Goal: Check status: Check status

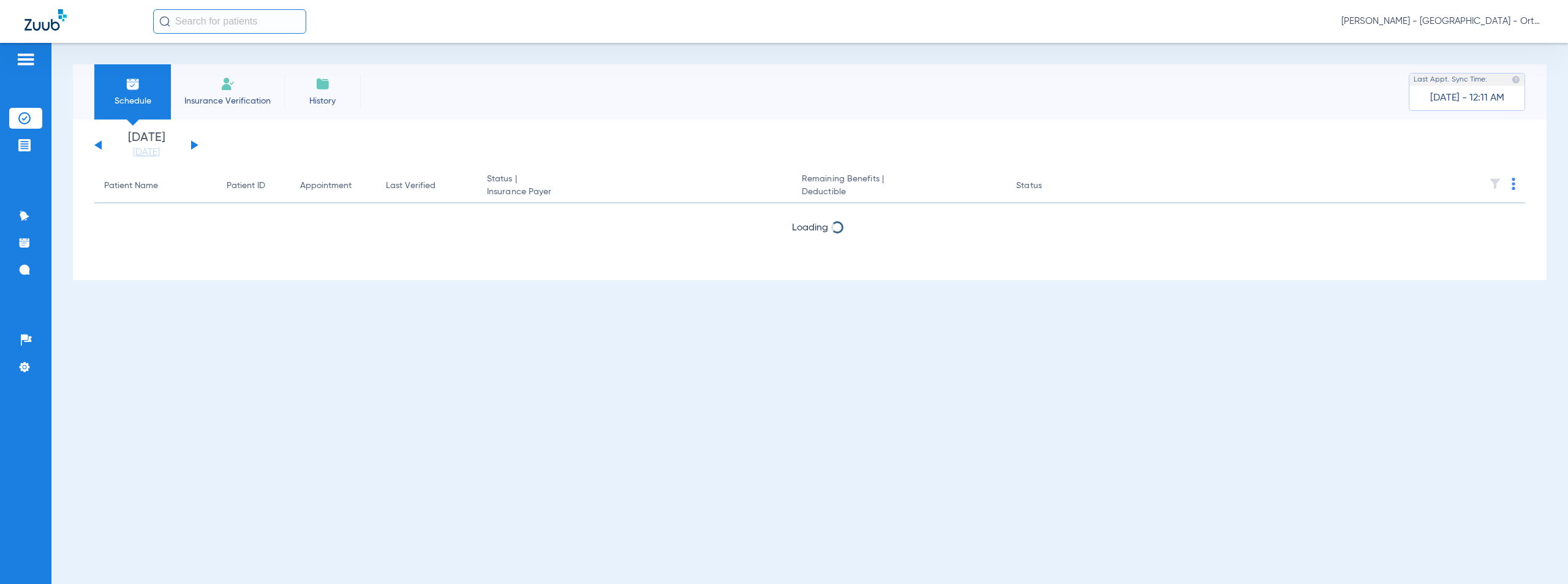
click at [1452, 26] on span "[PERSON_NAME] - [GEOGRAPHIC_DATA] - Ortho | The Super Dentists" at bounding box center [1443, 21] width 202 height 12
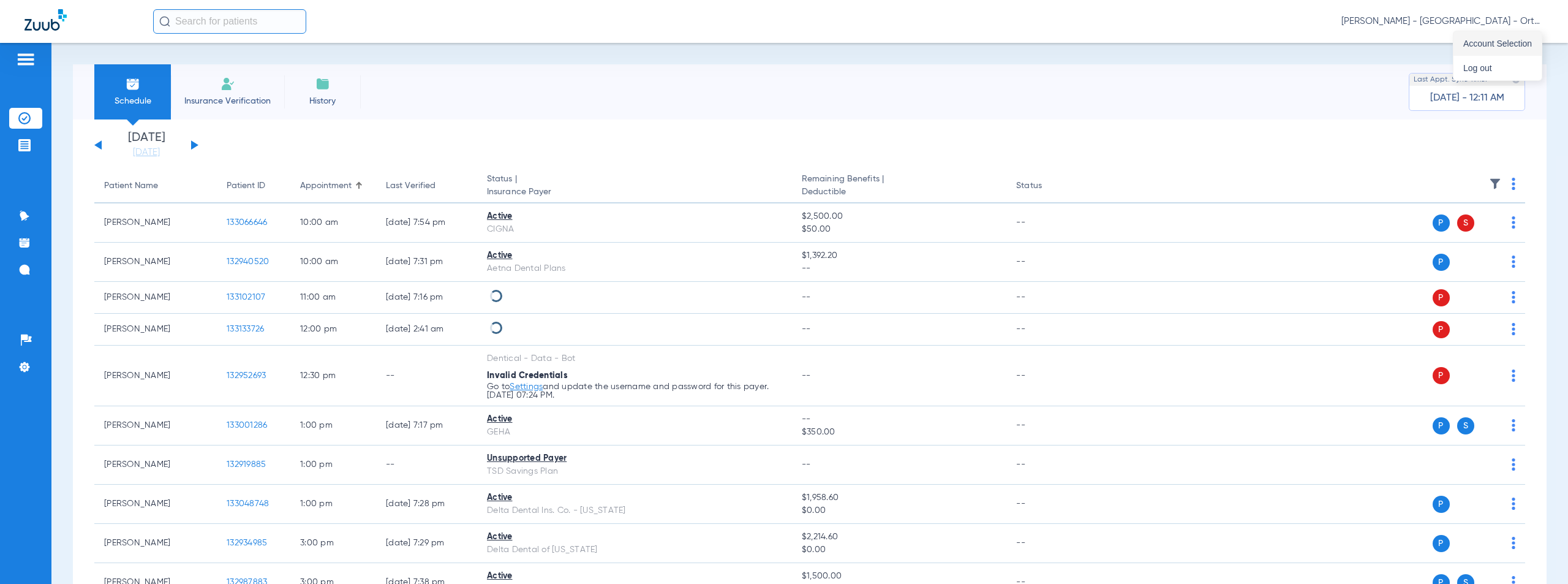
click at [1507, 44] on span "Account Selection" at bounding box center [1497, 43] width 68 height 8
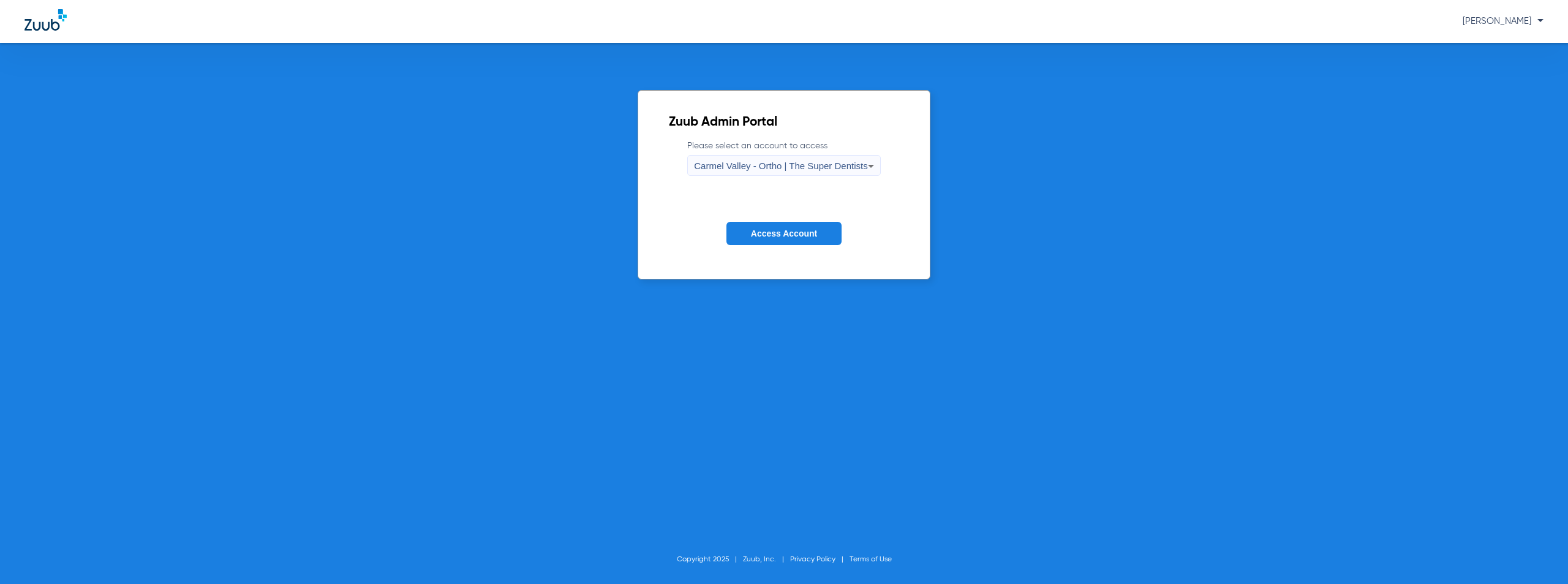
click at [831, 161] on span "Carmel Valley - Ortho | The Super Dentists" at bounding box center [780, 166] width 173 height 10
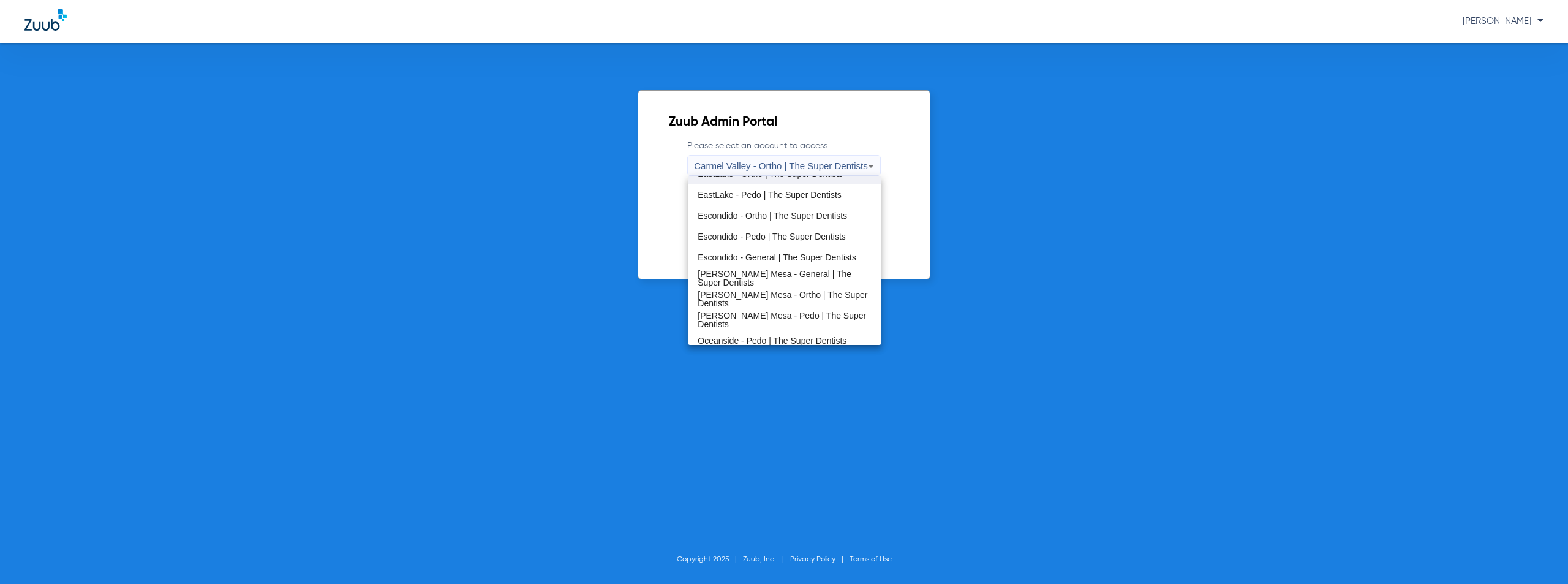
scroll to position [144, 0]
click at [758, 317] on span "Oceanside - Pedo | The Super Dentists" at bounding box center [772, 313] width 149 height 8
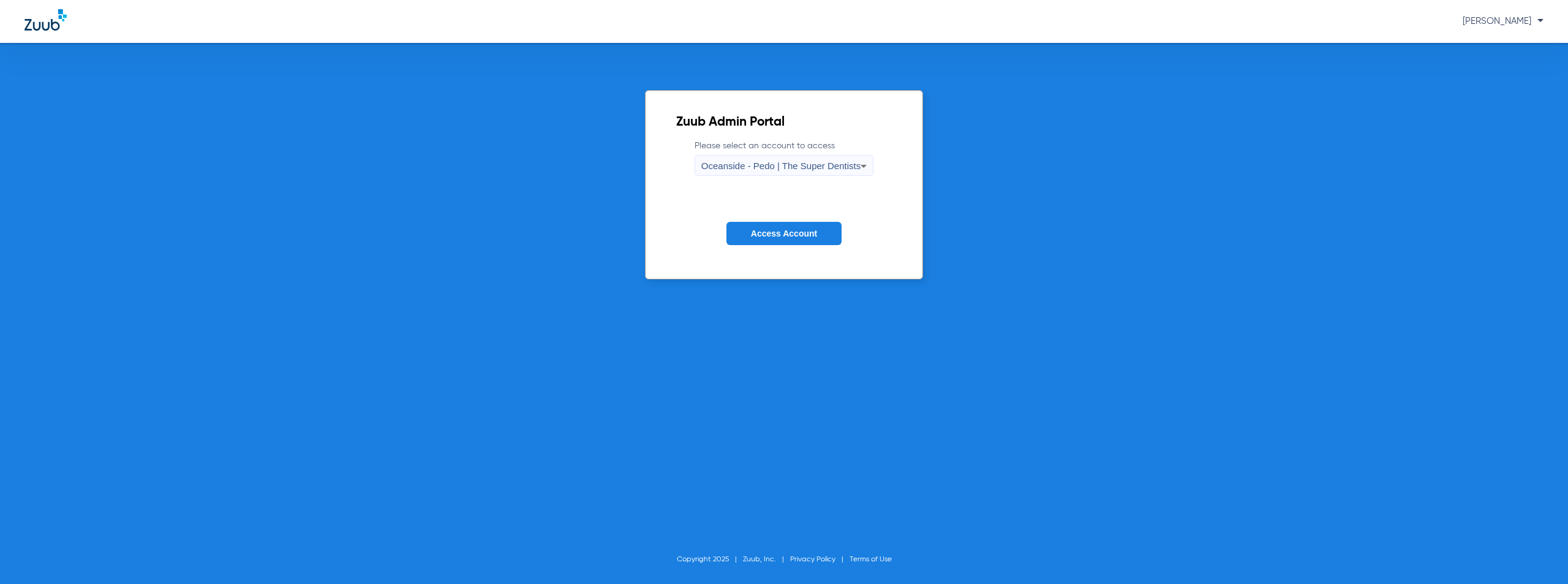
click at [785, 231] on span "Access Account" at bounding box center [783, 233] width 66 height 10
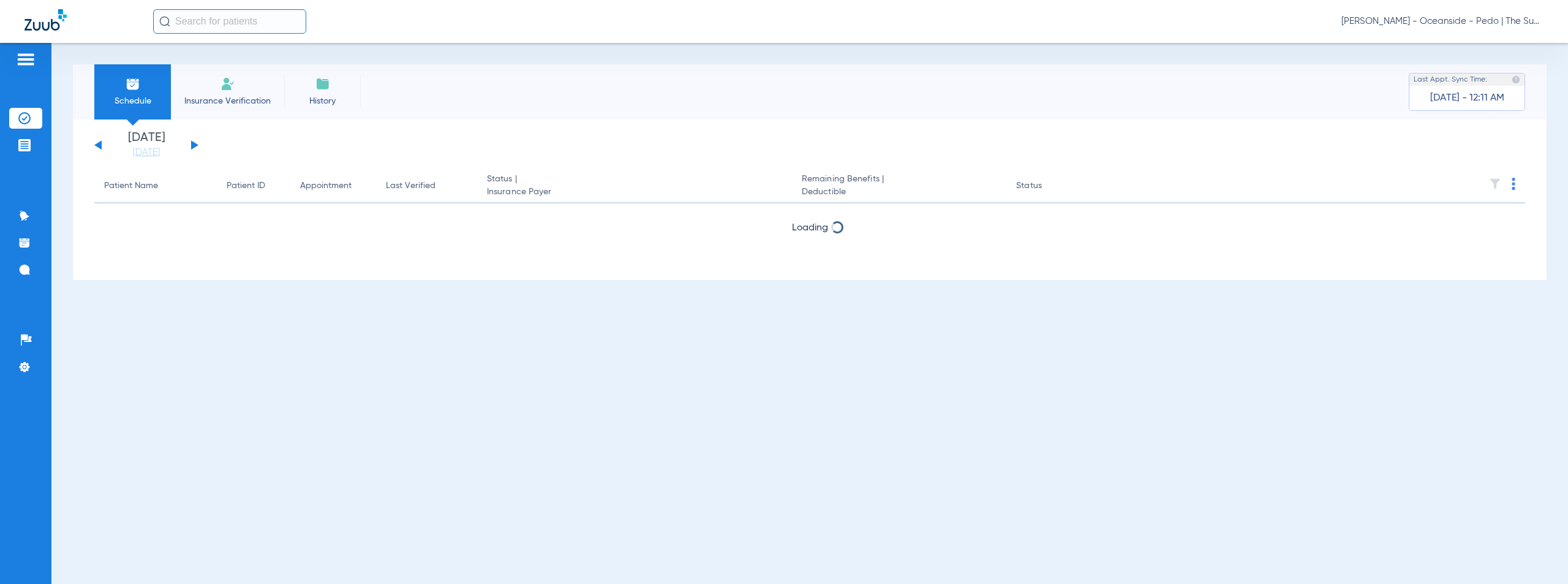
click at [193, 144] on button at bounding box center [194, 145] width 7 height 9
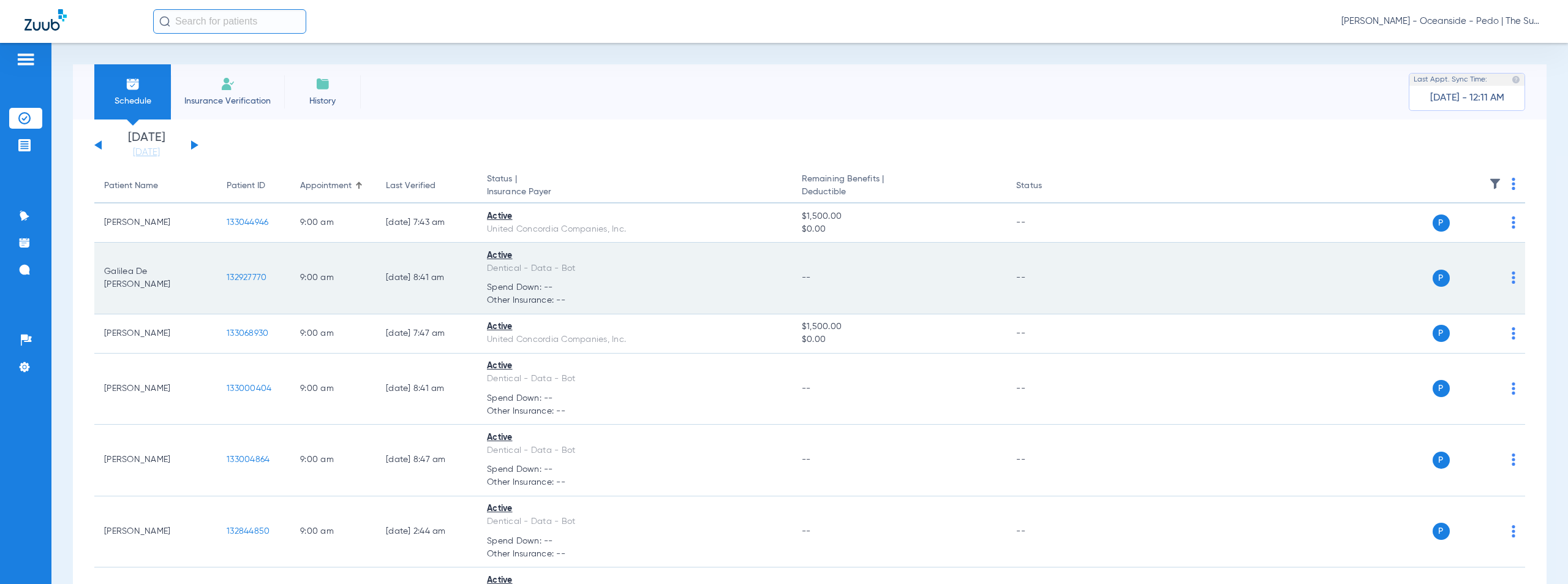
scroll to position [522, 0]
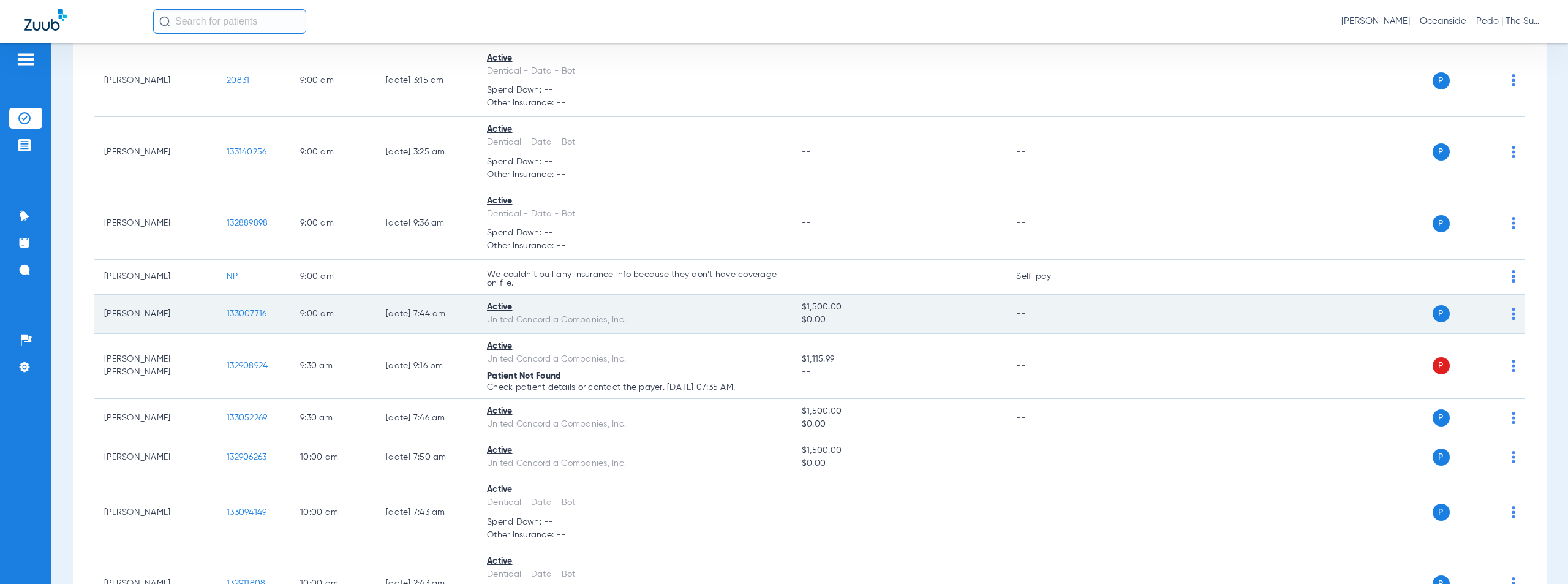
click at [257, 314] on span "133007716" at bounding box center [246, 313] width 40 height 8
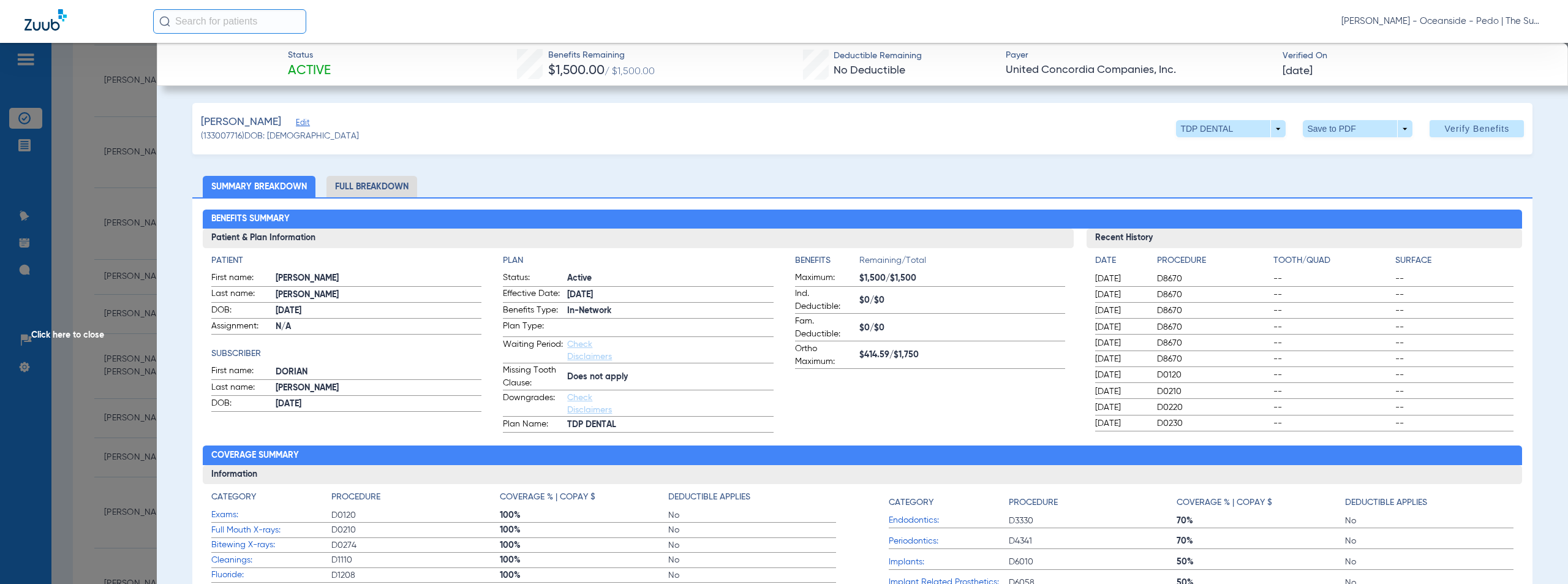
click at [84, 335] on span "Click here to close" at bounding box center [78, 335] width 157 height 584
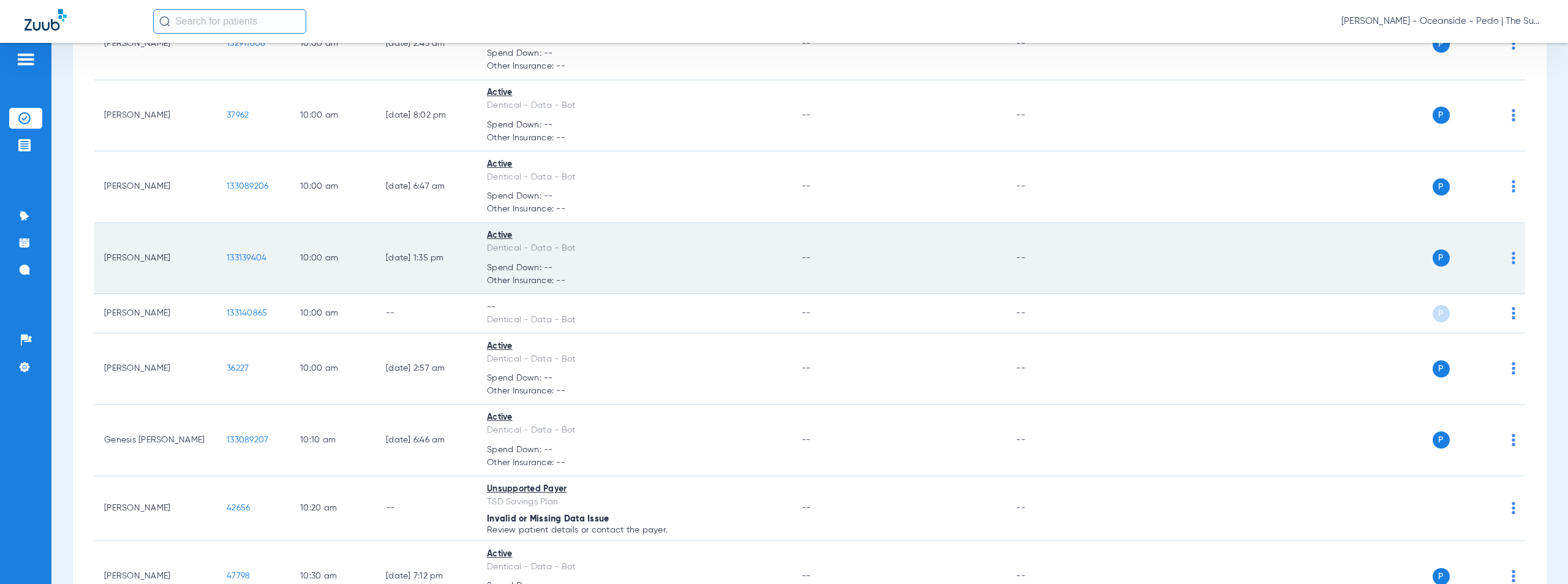
click at [725, 273] on span "Spend Down: --" at bounding box center [635, 268] width 295 height 13
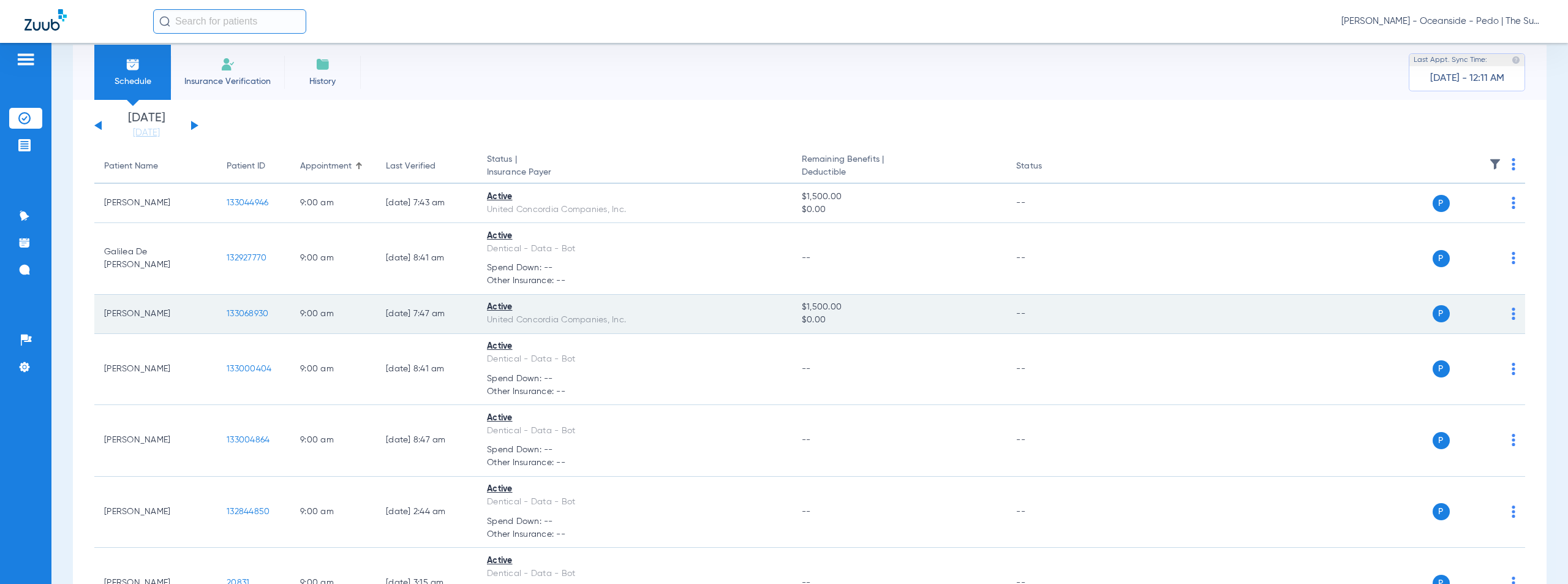
click at [240, 313] on span "133068930" at bounding box center [247, 313] width 42 height 8
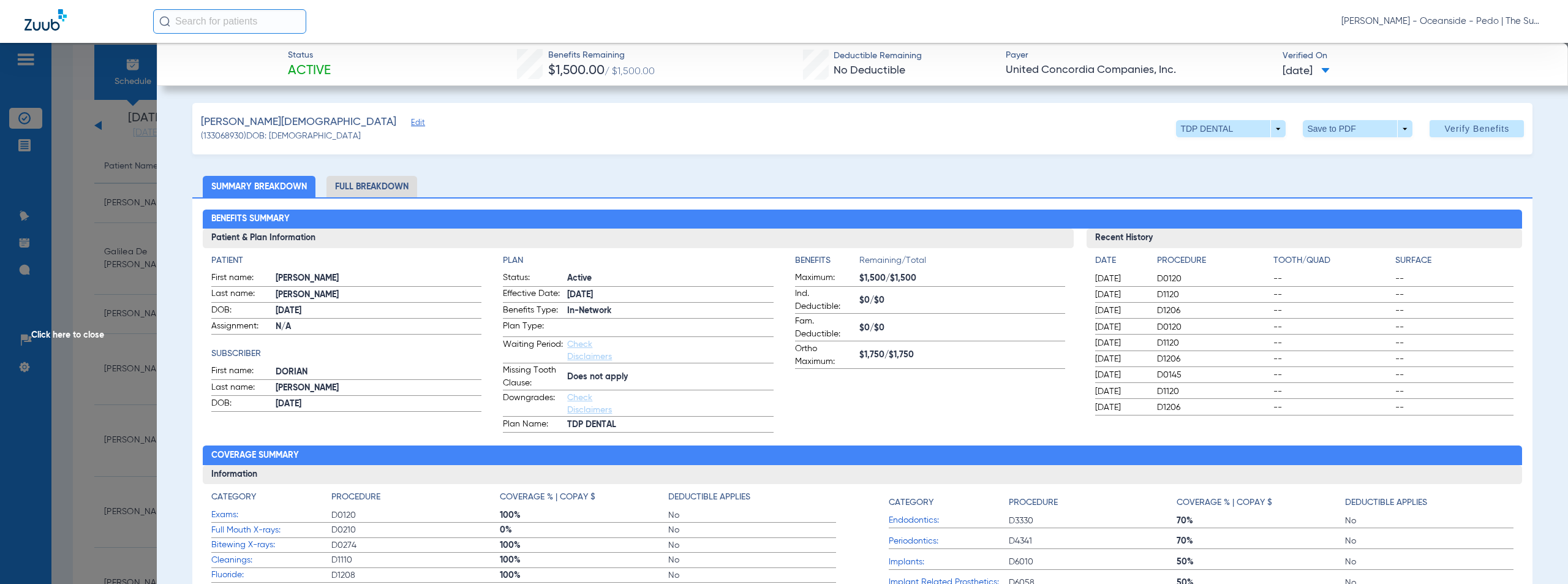
click at [65, 335] on span "Click here to close" at bounding box center [78, 335] width 157 height 584
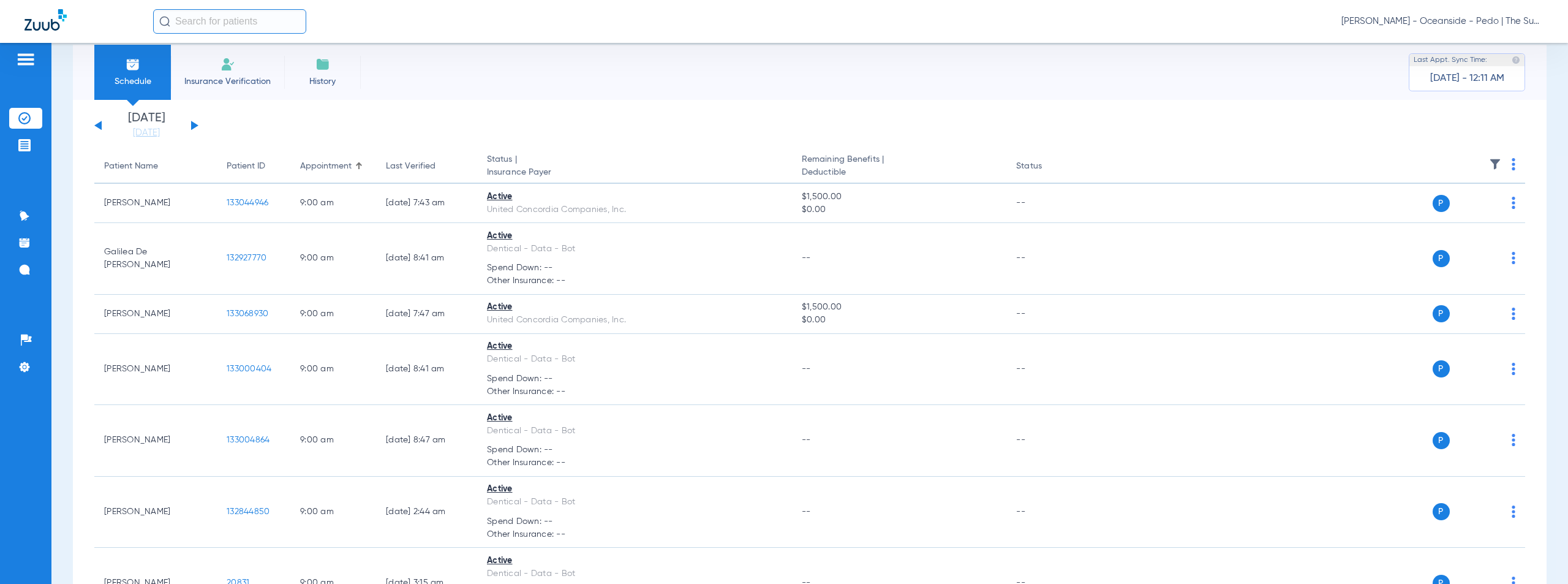
scroll to position [626, 0]
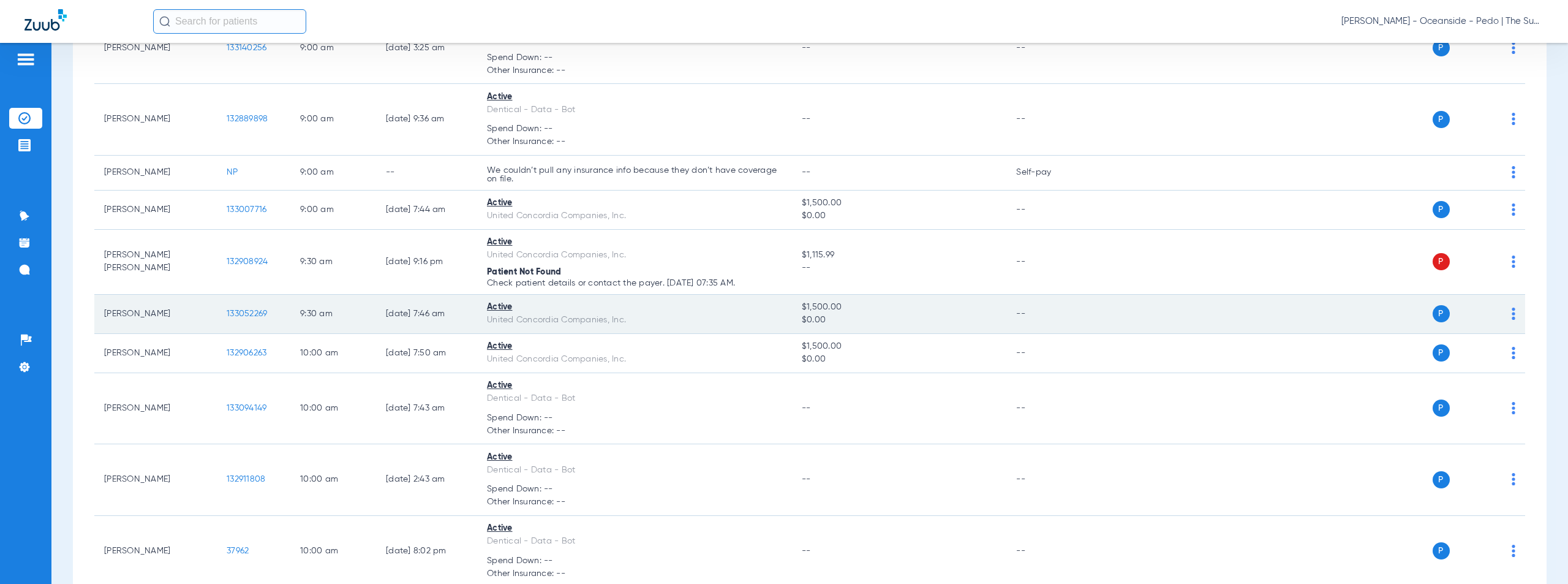
click at [242, 313] on span "133052269" at bounding box center [246, 313] width 40 height 8
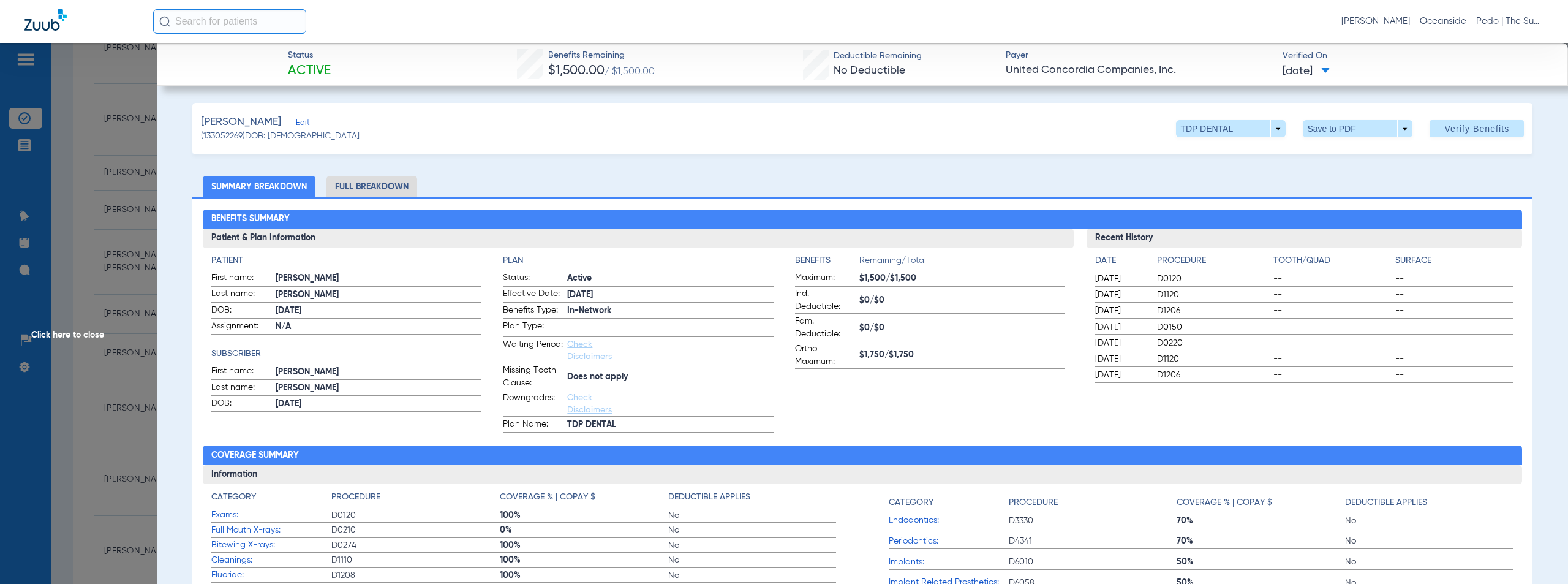
click at [709, 138] on div "[PERSON_NAME] (133052269) DOB: [DEMOGRAPHIC_DATA] TDP DENTAL arrow_drop_down Sa…" at bounding box center [863, 129] width 1341 height 51
